Goal: Information Seeking & Learning: Check status

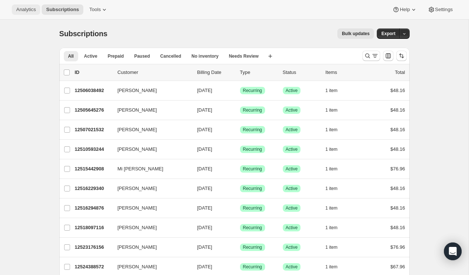
click at [34, 13] on button "Analytics" at bounding box center [26, 9] width 28 height 10
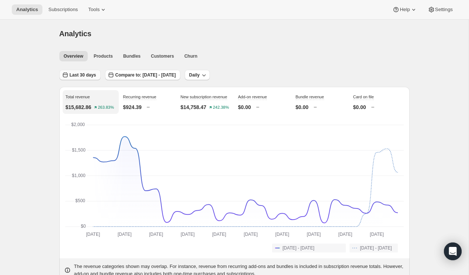
click at [82, 79] on button "Last 30 days" at bounding box center [79, 75] width 41 height 10
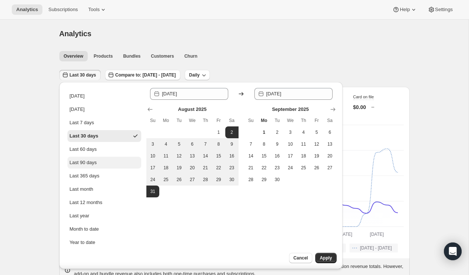
click at [109, 162] on button "Last 90 days" at bounding box center [105, 162] width 74 height 12
type input "[DATE]"
click at [322, 258] on span "Apply" at bounding box center [326, 258] width 12 height 6
